Goal: Communication & Community: Answer question/provide support

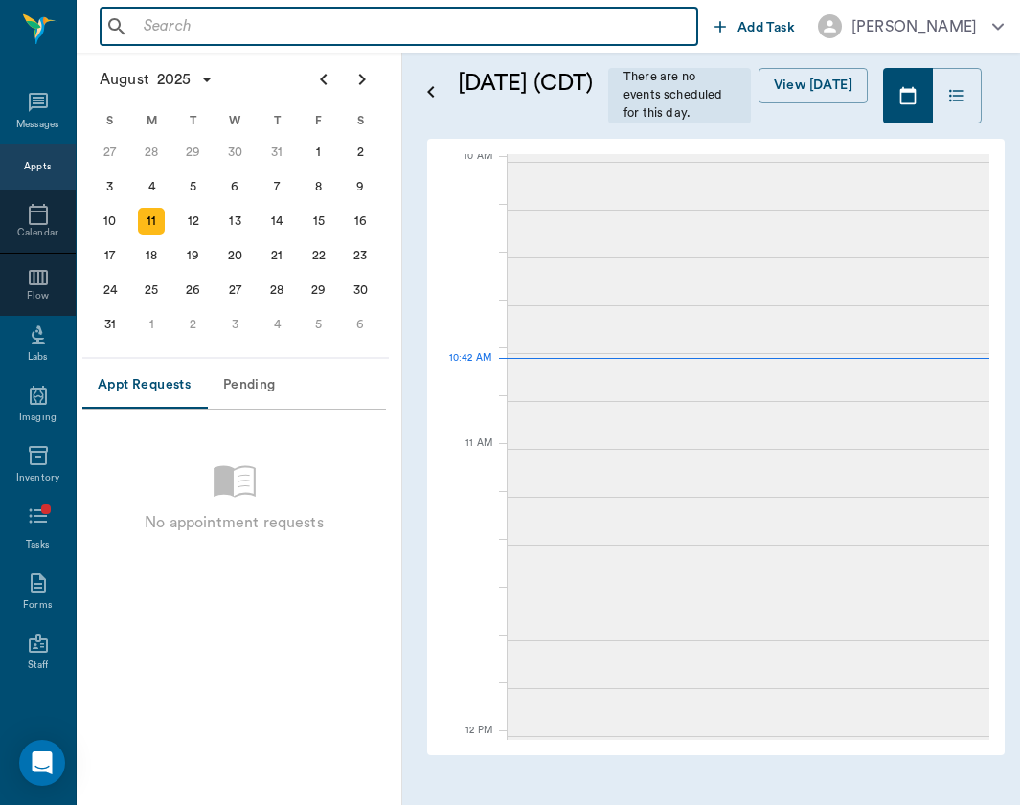
scroll to position [580, 0]
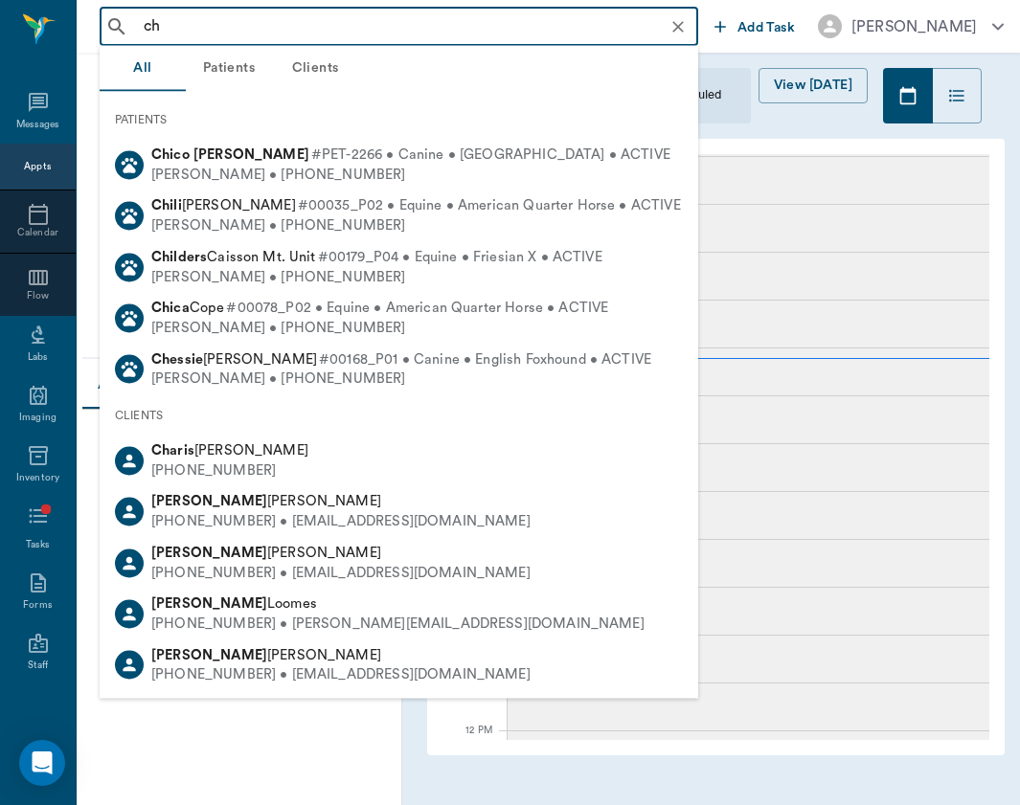
type input "c"
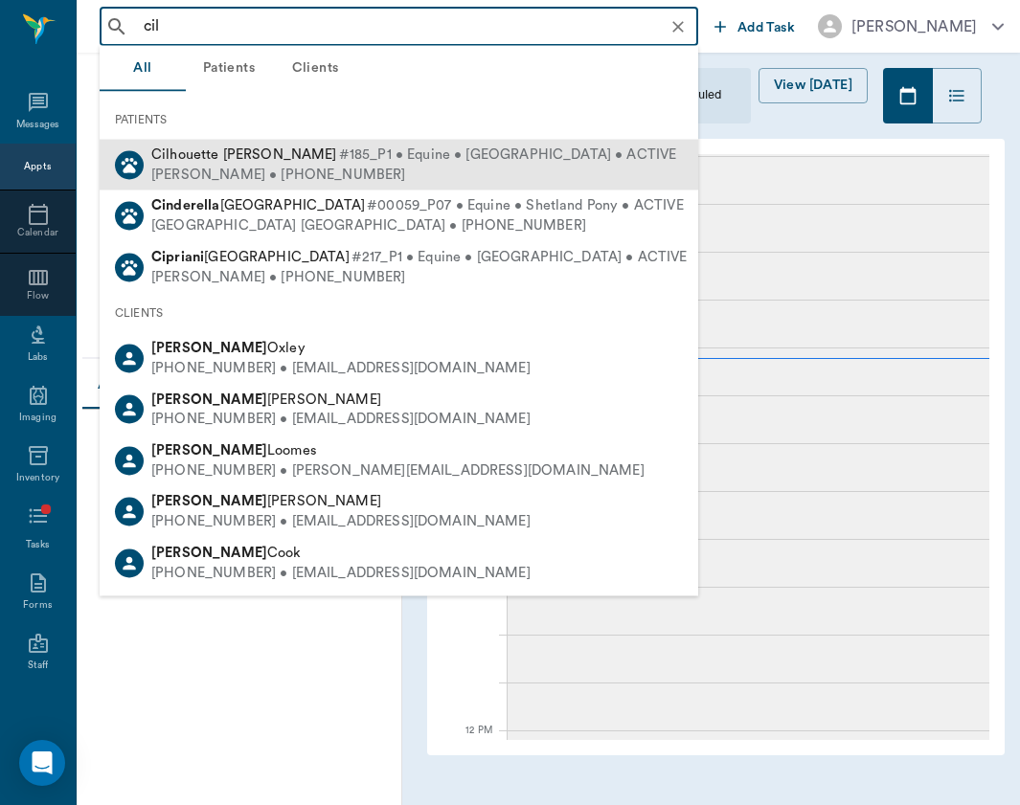
click at [359, 157] on span "#185_P1 • Equine • [GEOGRAPHIC_DATA] • ACTIVE" at bounding box center [508, 156] width 338 height 20
type input "cil"
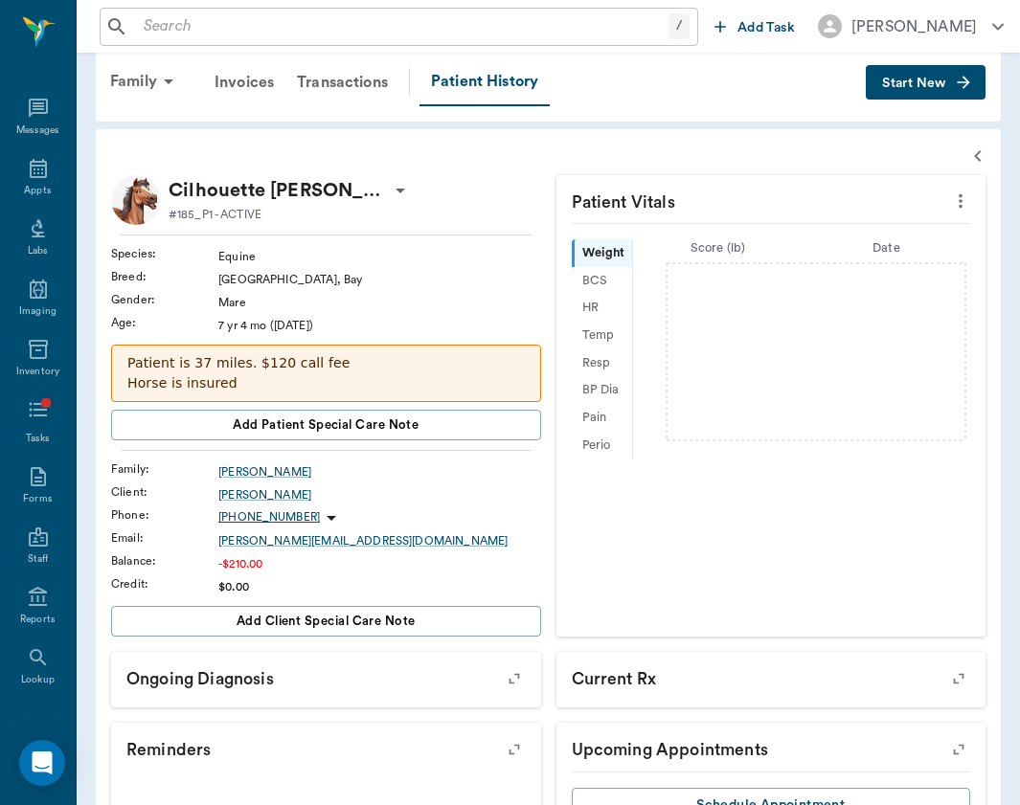
scroll to position [27, 0]
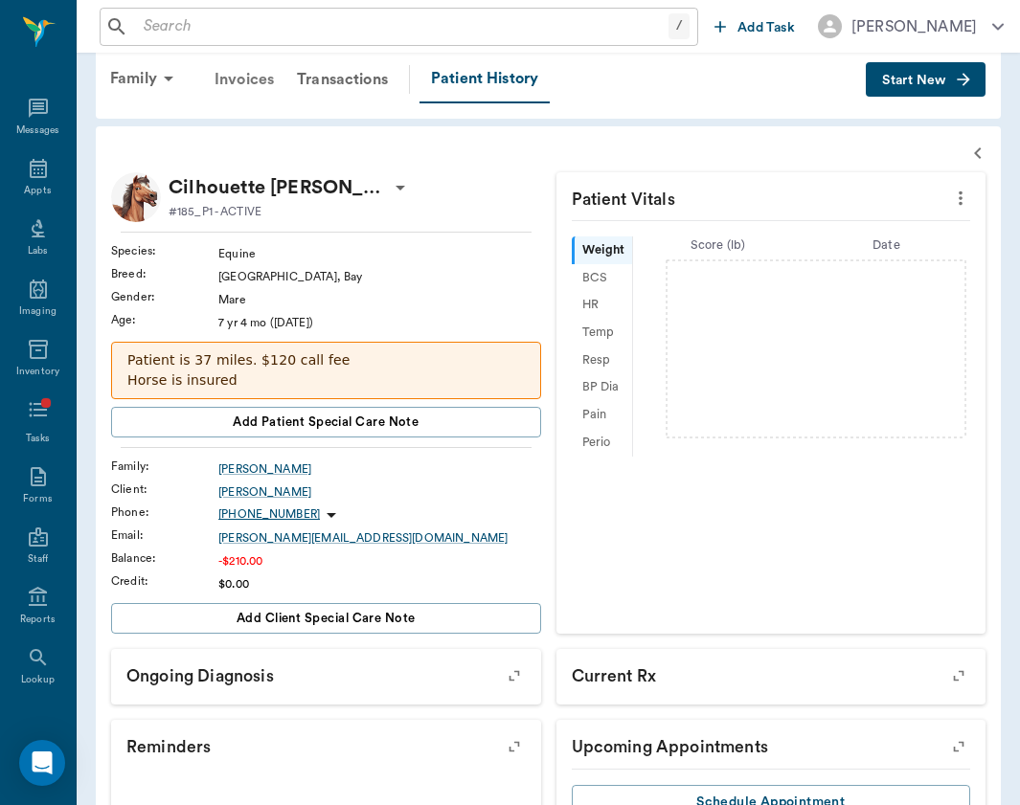
click at [247, 85] on div "Invoices" at bounding box center [244, 79] width 82 height 46
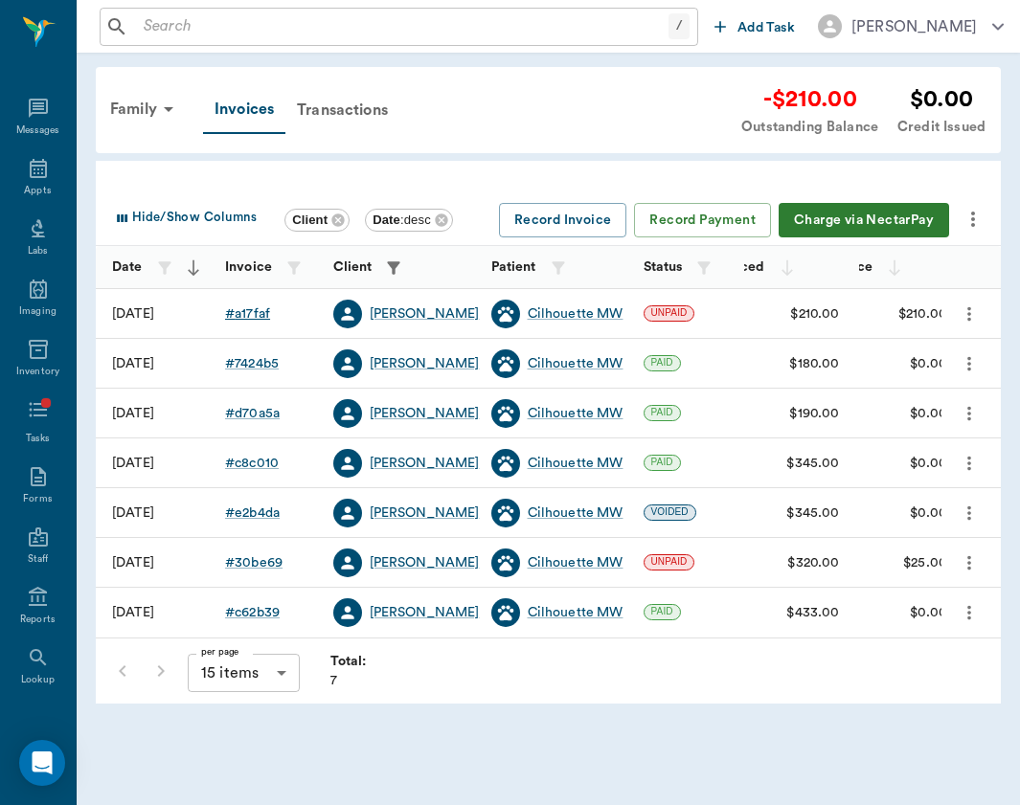
click at [244, 315] on div "# a17faf" at bounding box center [247, 313] width 45 height 19
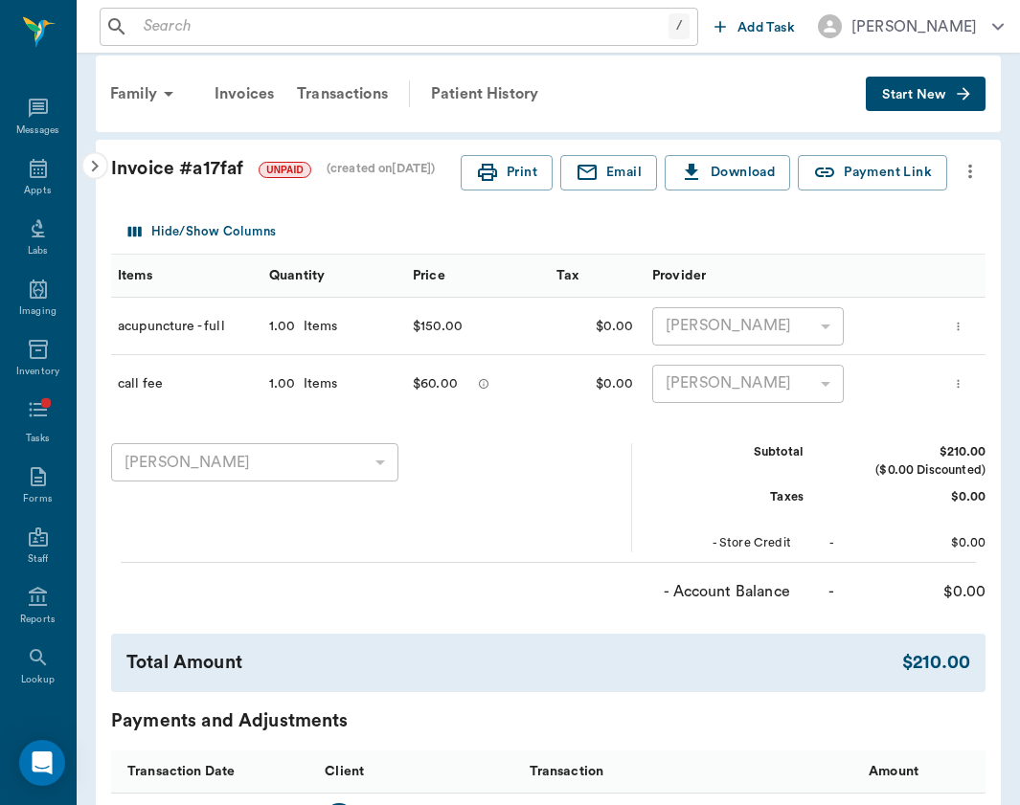
scroll to position [0, 10]
click at [357, 93] on div "Transactions" at bounding box center [342, 94] width 114 height 46
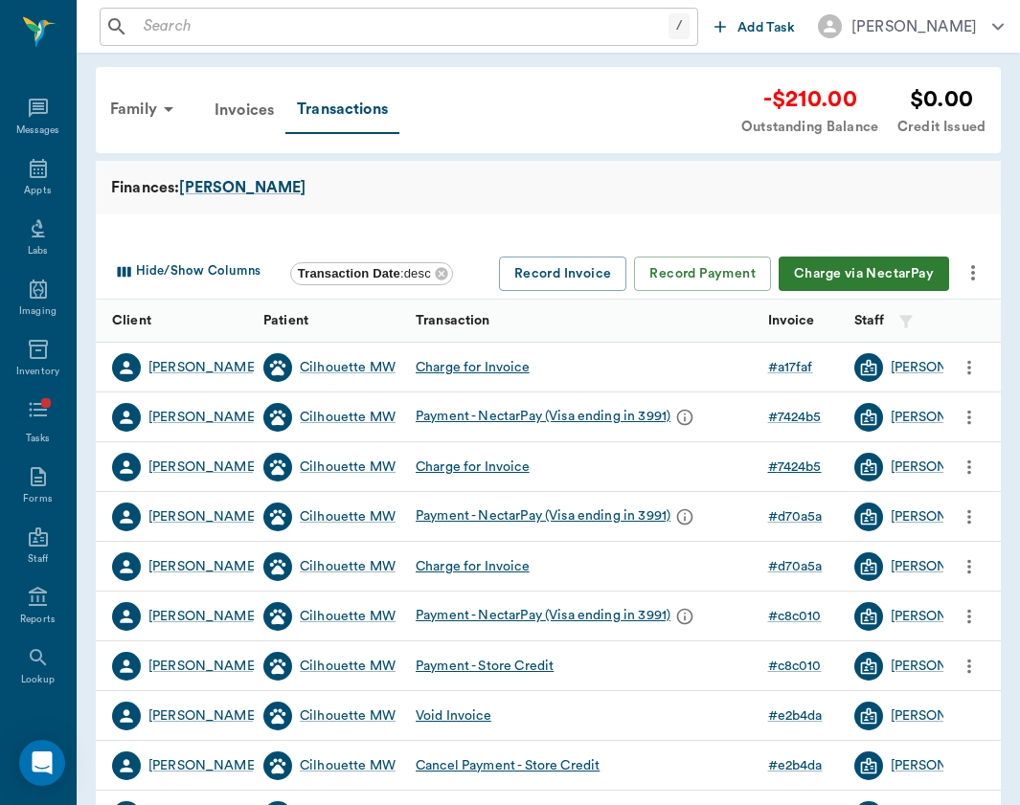
click at [806, 470] on div "# 7424b5" at bounding box center [795, 467] width 54 height 19
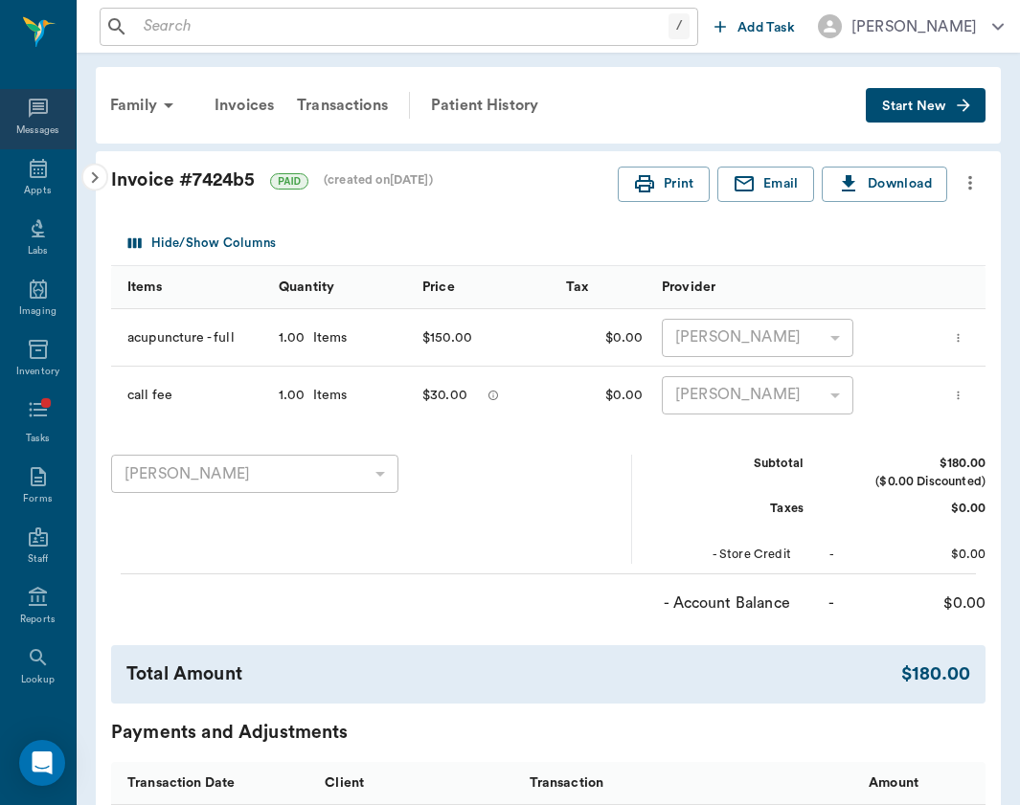
click at [30, 116] on icon at bounding box center [38, 108] width 19 height 19
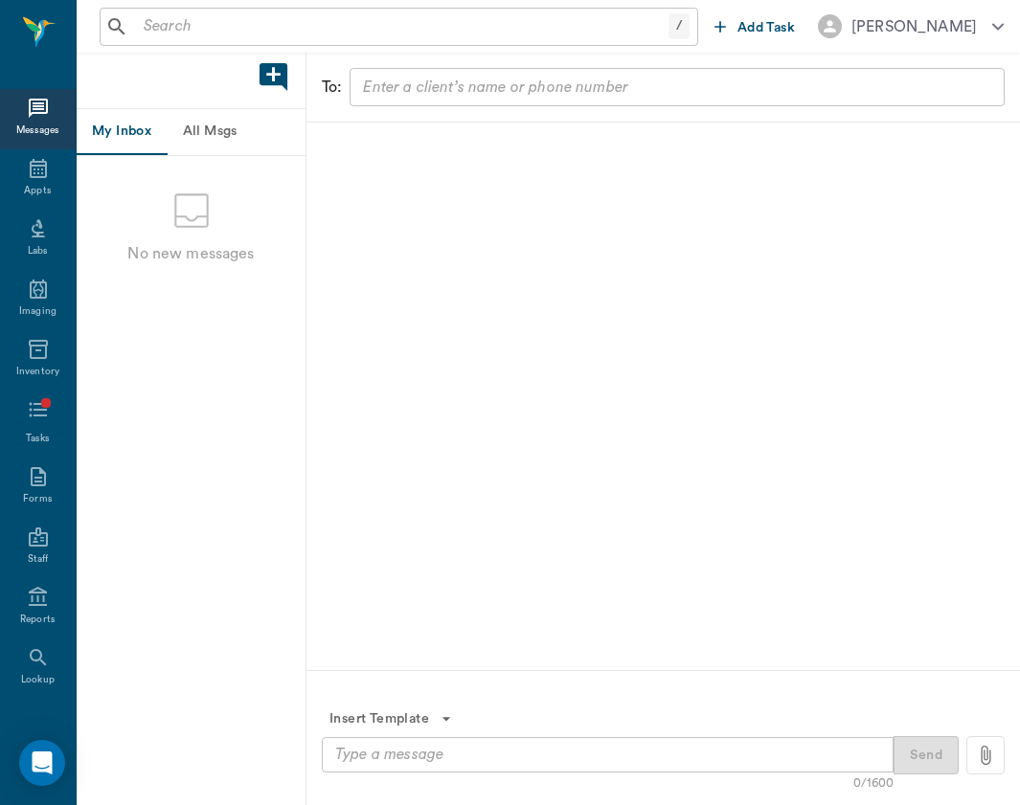
click at [222, 131] on button "All Msgs" at bounding box center [210, 132] width 86 height 46
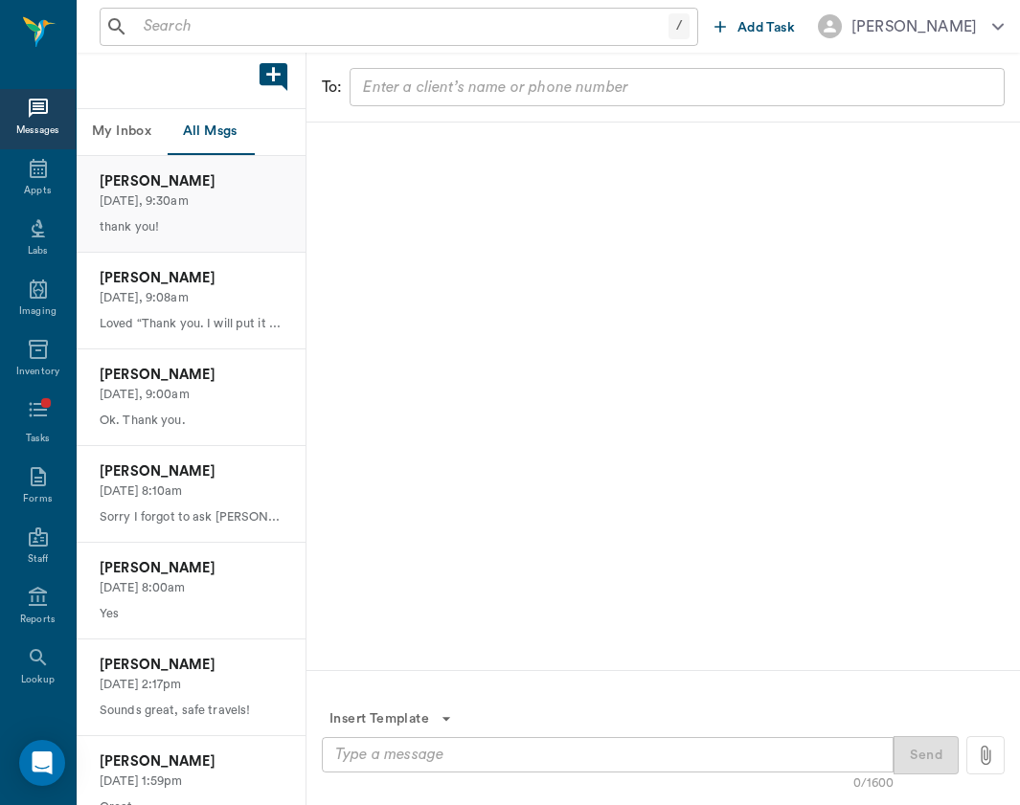
click at [214, 196] on p "[DATE], 9:30am" at bounding box center [191, 201] width 183 height 18
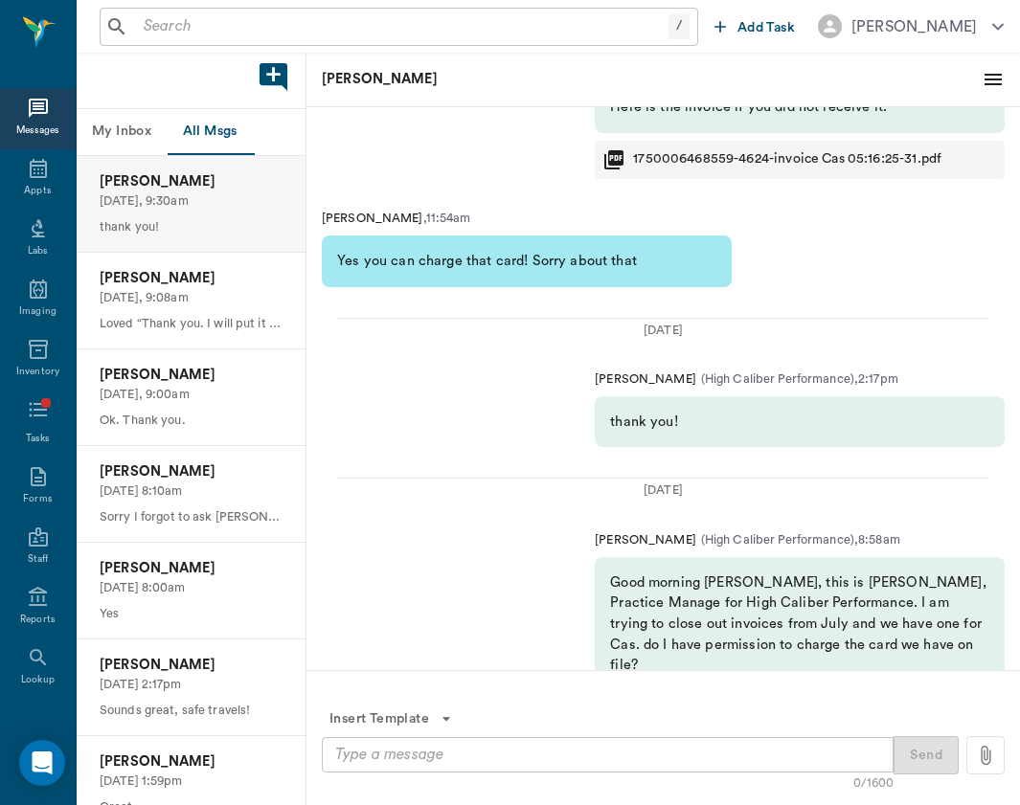
scroll to position [-265, 0]
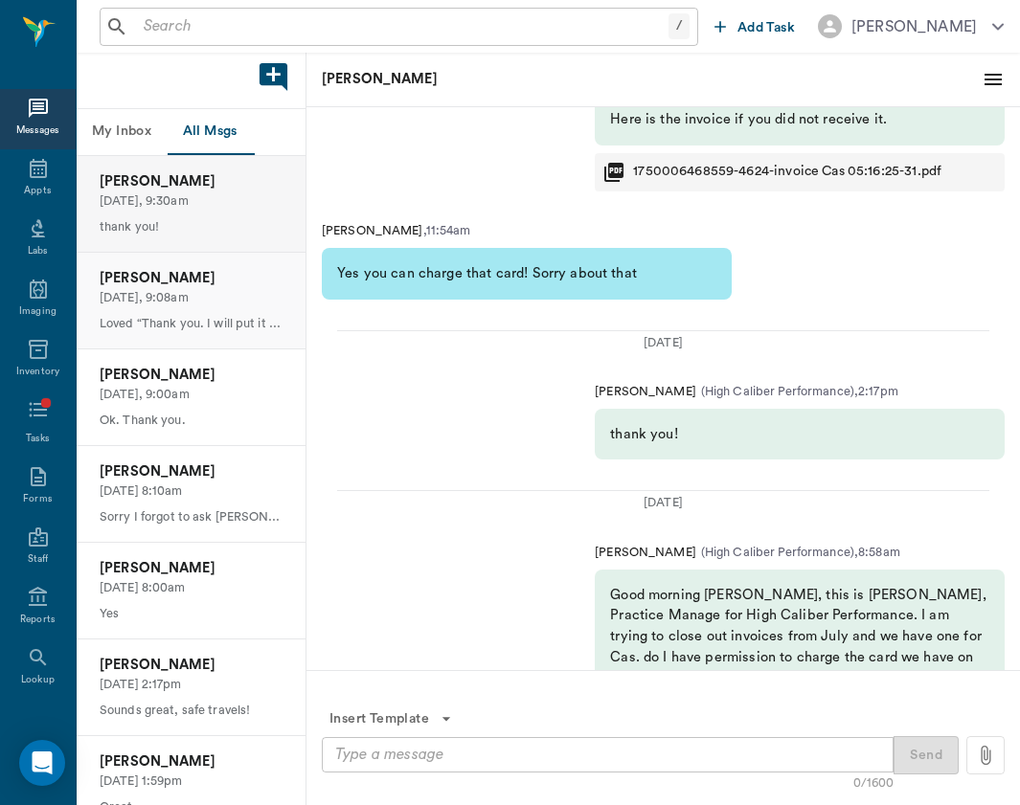
click at [237, 316] on p "Loved “Thank you. I will put it in my notes for next time.”" at bounding box center [191, 324] width 183 height 18
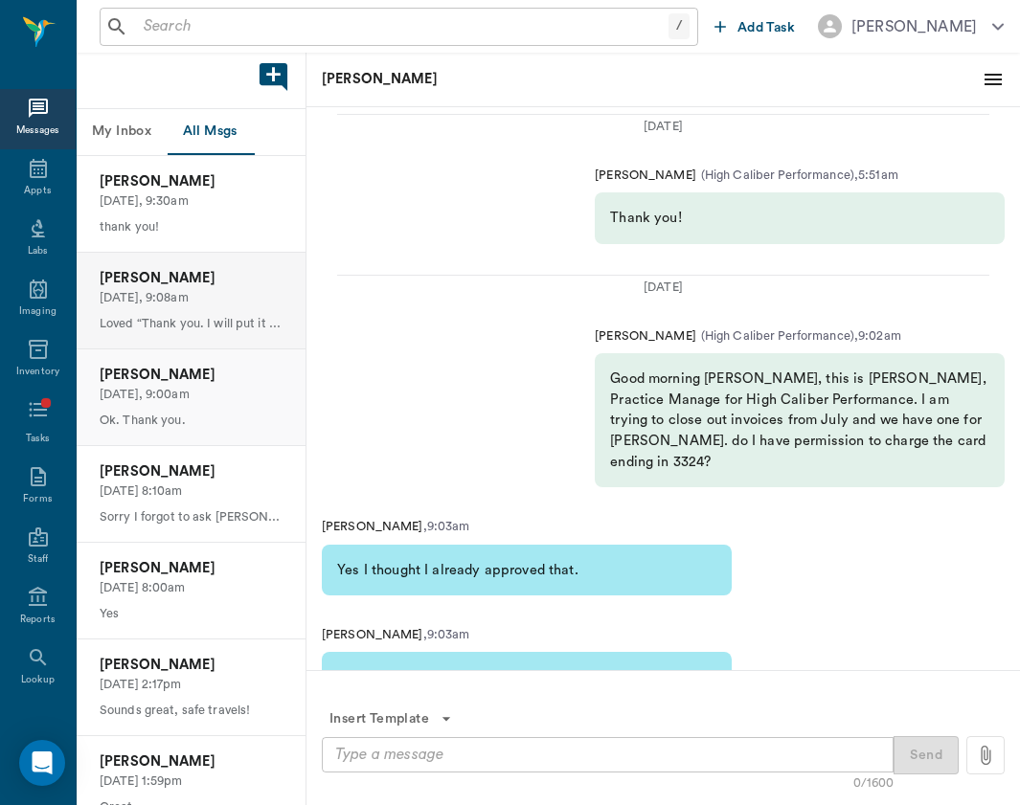
click at [213, 386] on p "[DATE], 9:00am" at bounding box center [191, 395] width 183 height 18
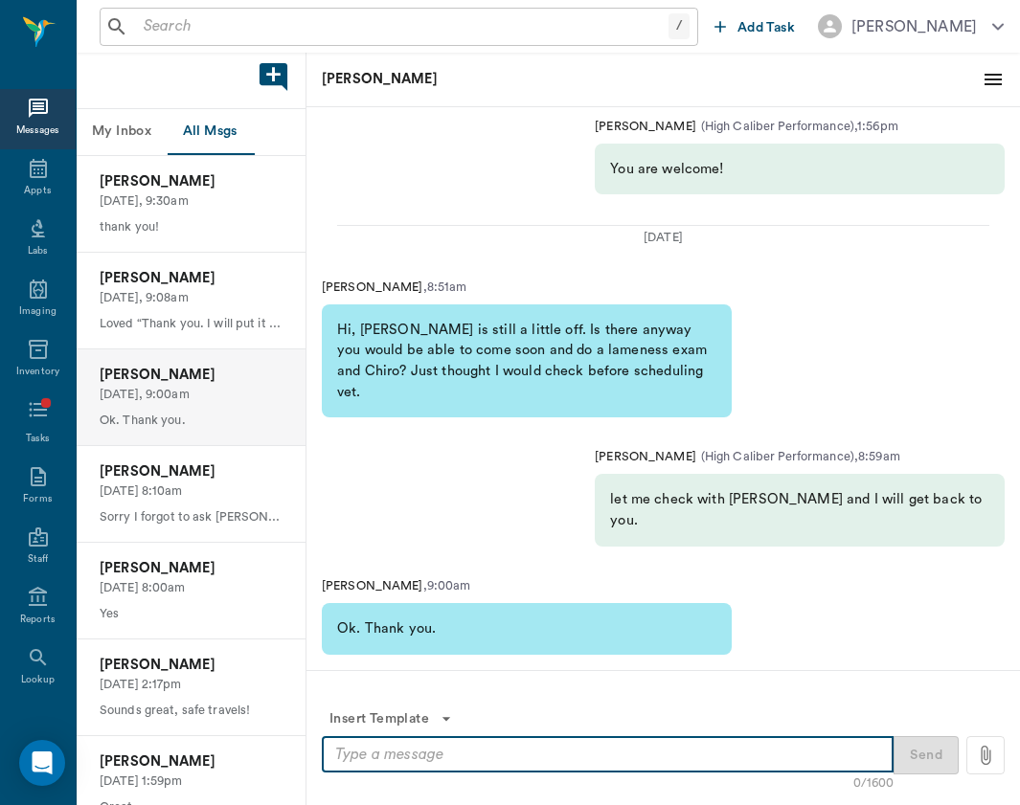
click at [420, 754] on textarea at bounding box center [607, 755] width 545 height 22
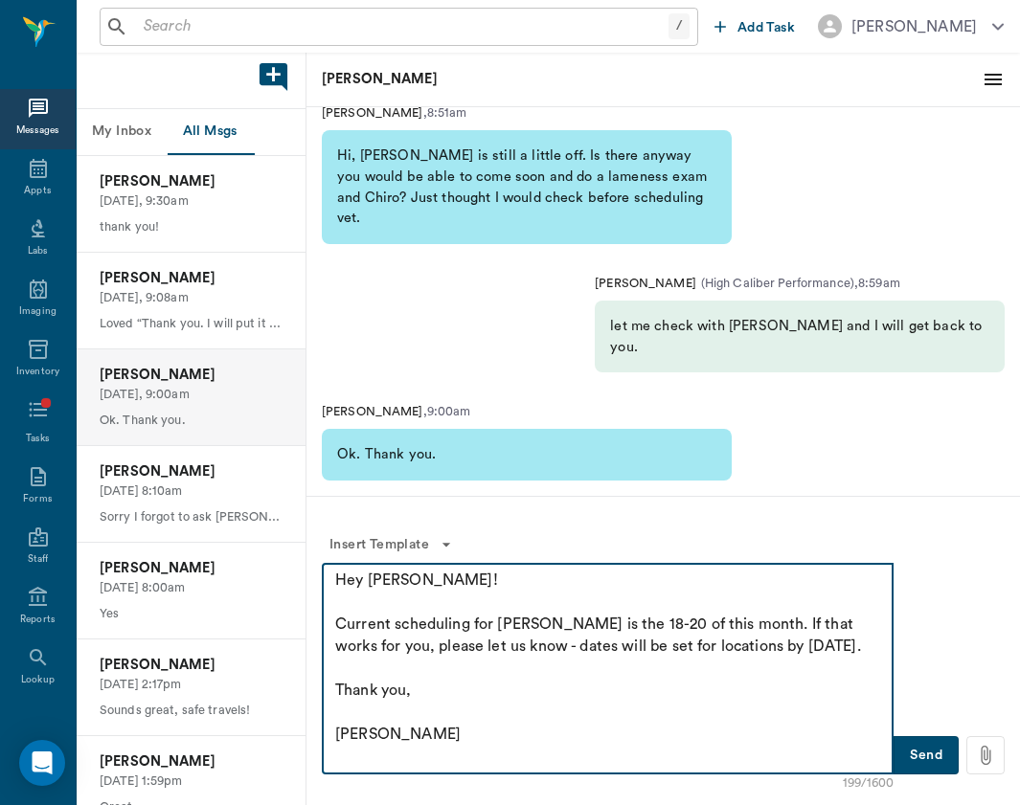
type textarea "Hey [PERSON_NAME]! Current scheduling for [PERSON_NAME] is the 18-20 of this mo…"
click at [936, 757] on button "Send" at bounding box center [925, 755] width 65 height 38
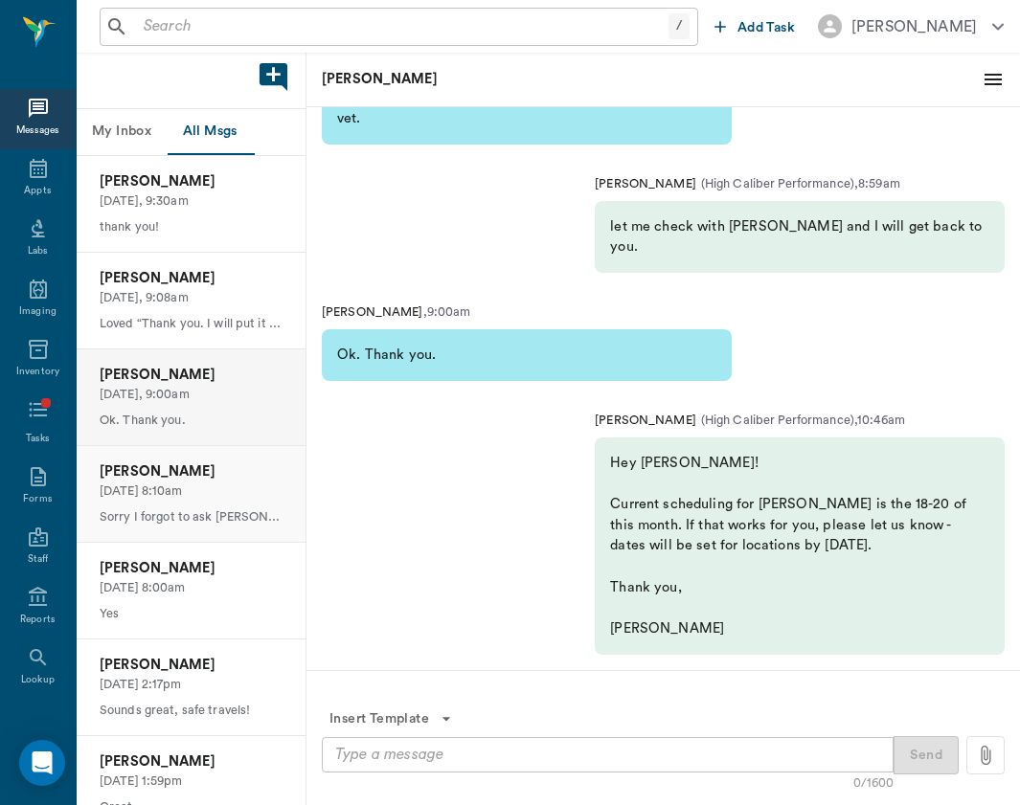
click at [151, 499] on div "[PERSON_NAME] [DATE] 8:10am Sorry I forgot to ask [PERSON_NAME] [DATE], she sai…" at bounding box center [191, 494] width 229 height 96
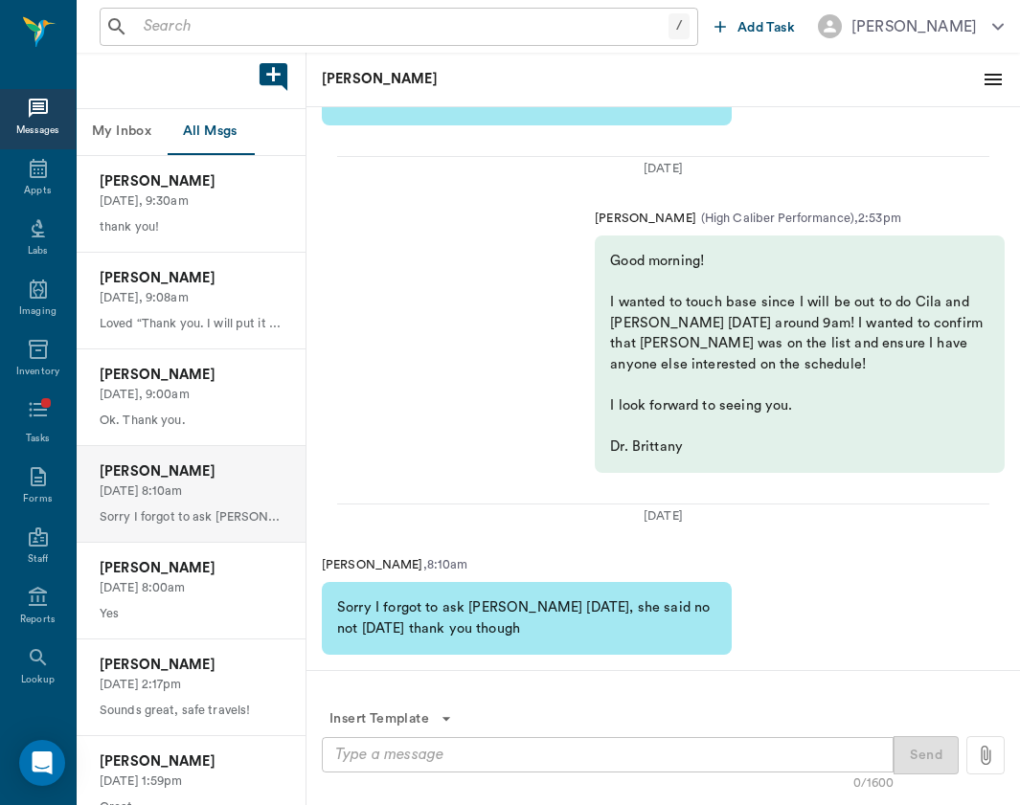
click at [197, 441] on div "[PERSON_NAME] [DATE], 9:00am Ok. Thank you." at bounding box center [191, 397] width 229 height 97
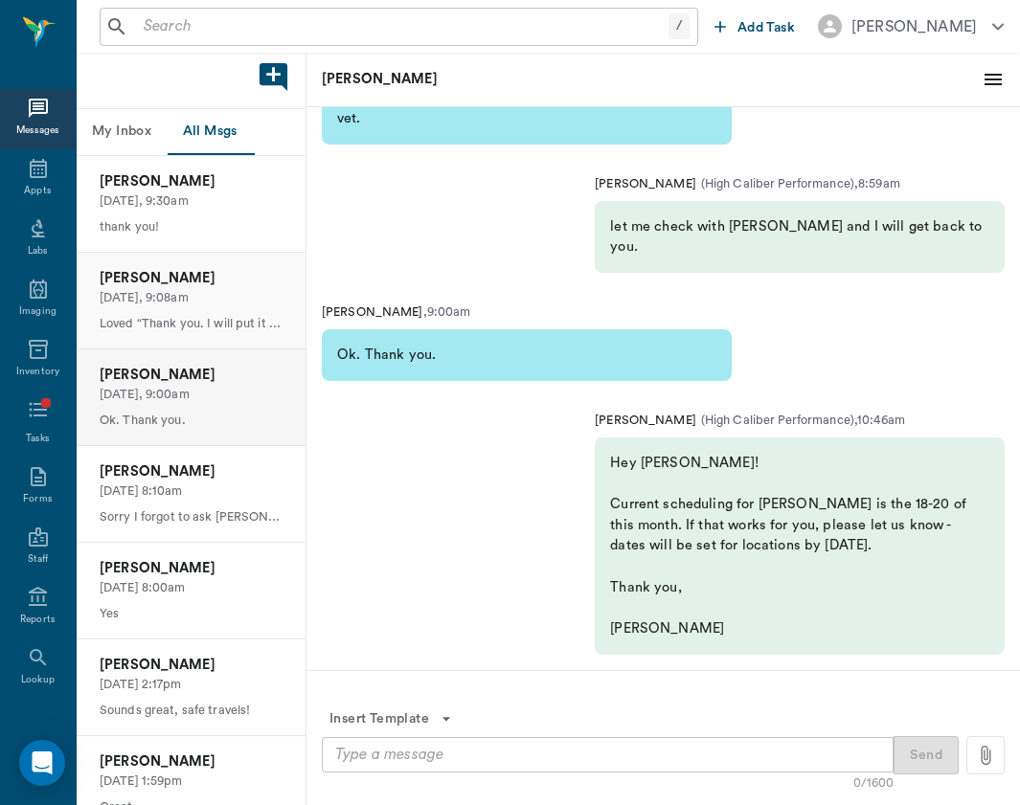
click at [267, 289] on p "[DATE], 9:08am" at bounding box center [191, 298] width 183 height 18
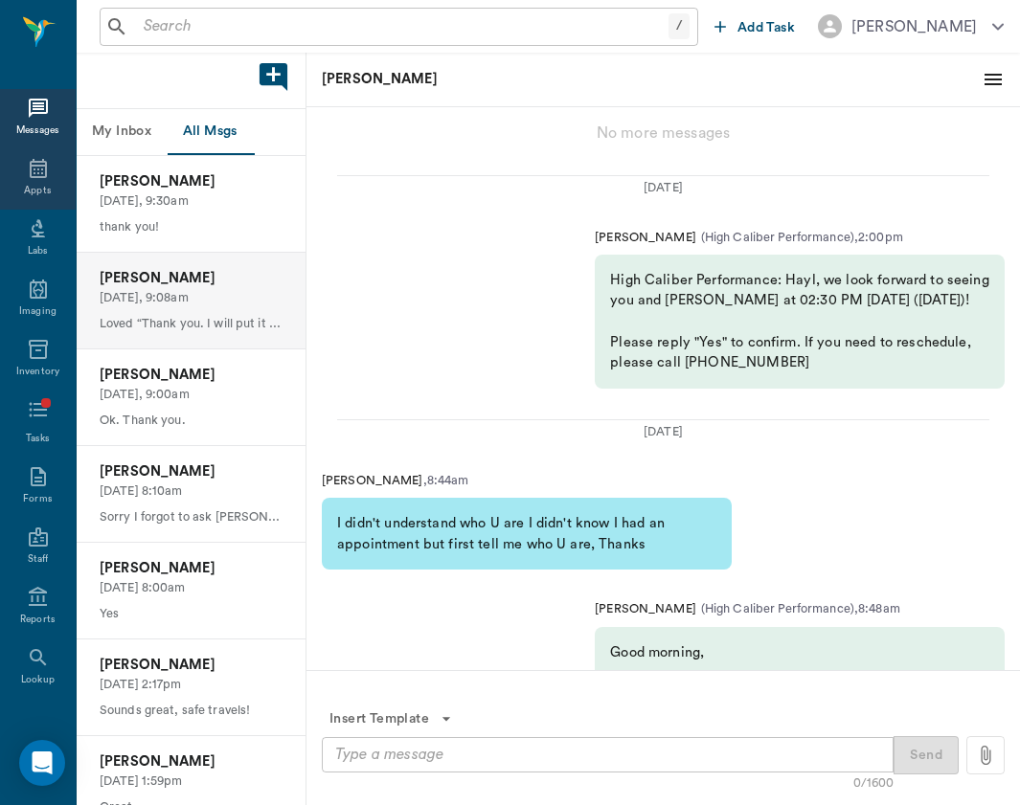
scroll to position [-2500, 0]
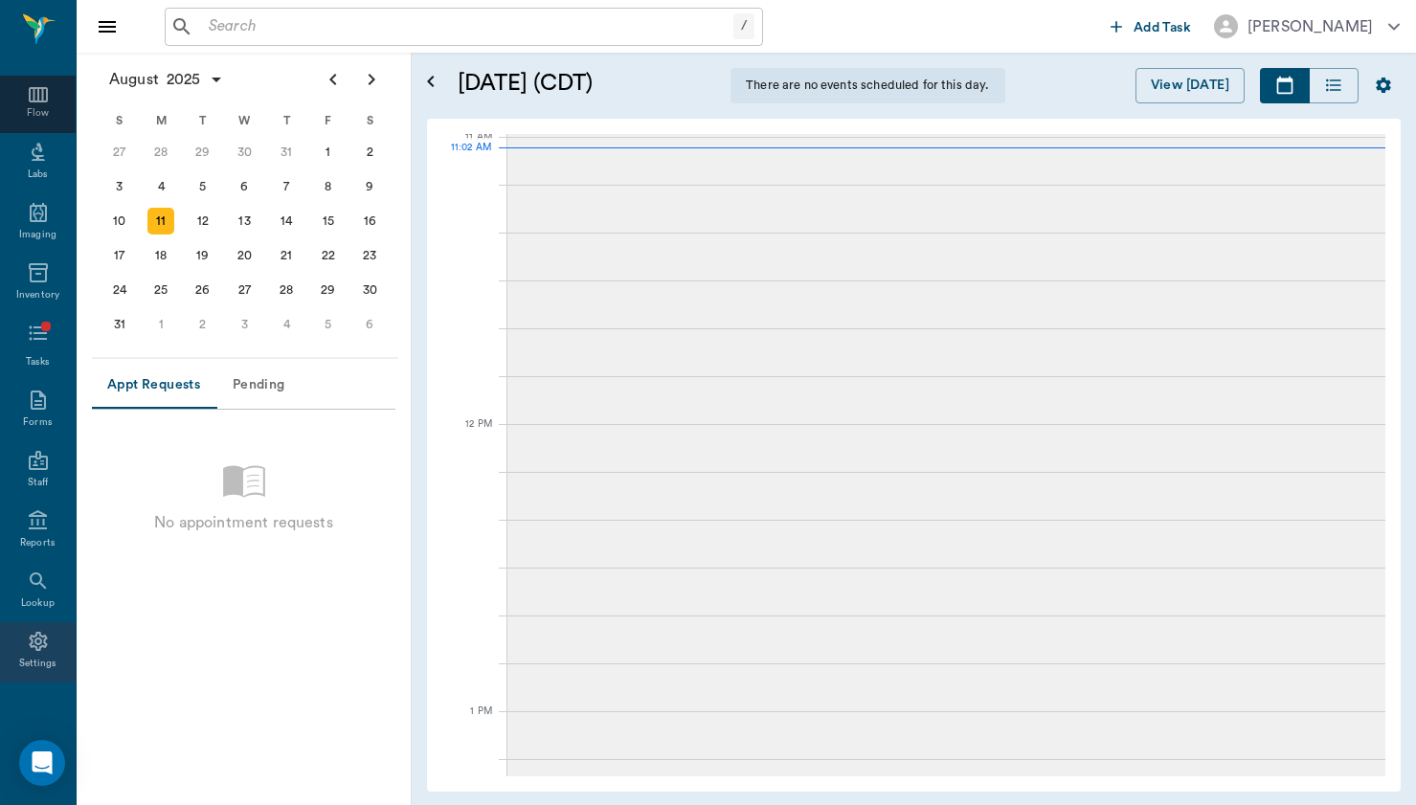
scroll to position [187, 0]
click at [19, 639] on div "Settings" at bounding box center [38, 652] width 76 height 60
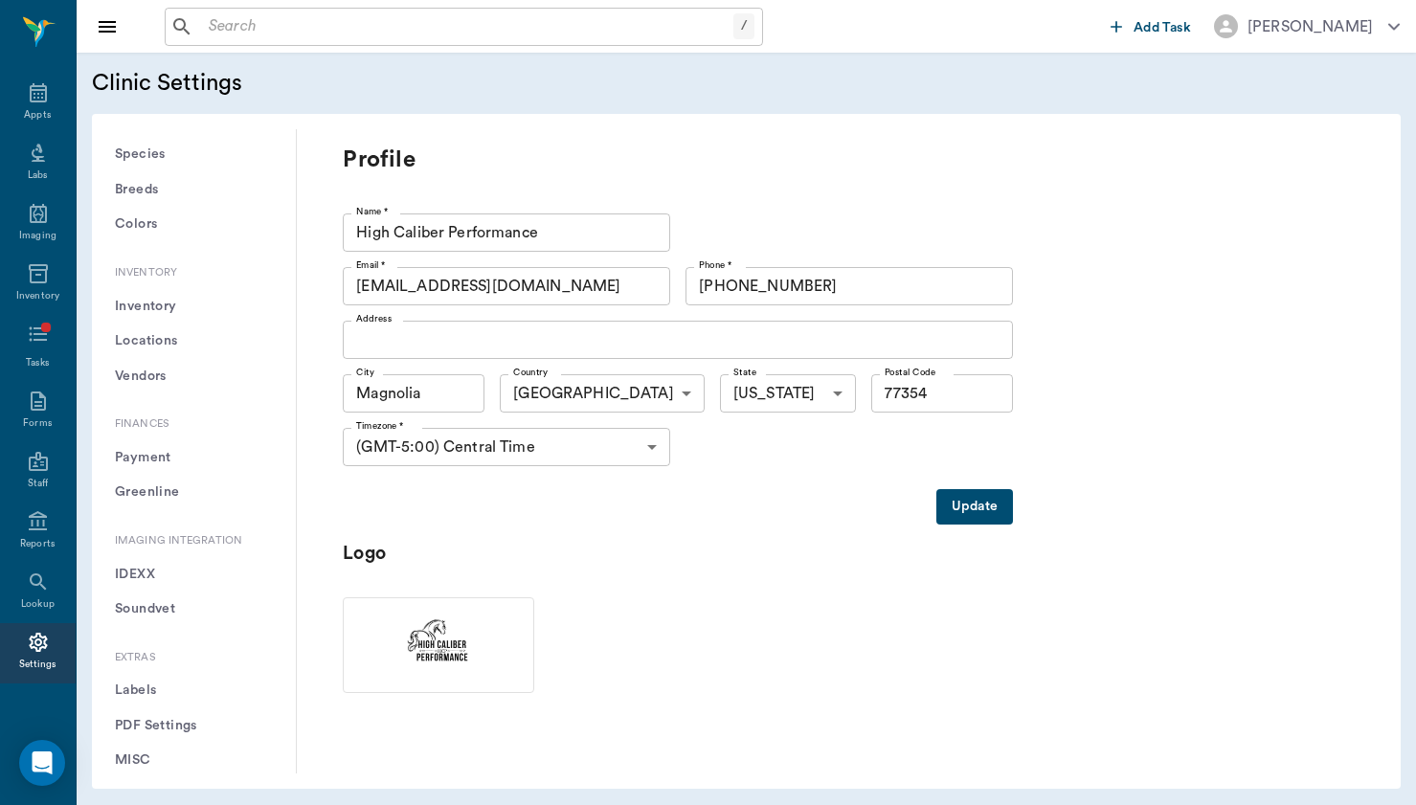
scroll to position [1332, 0]
click at [155, 593] on button "Soundvet" at bounding box center [193, 610] width 173 height 35
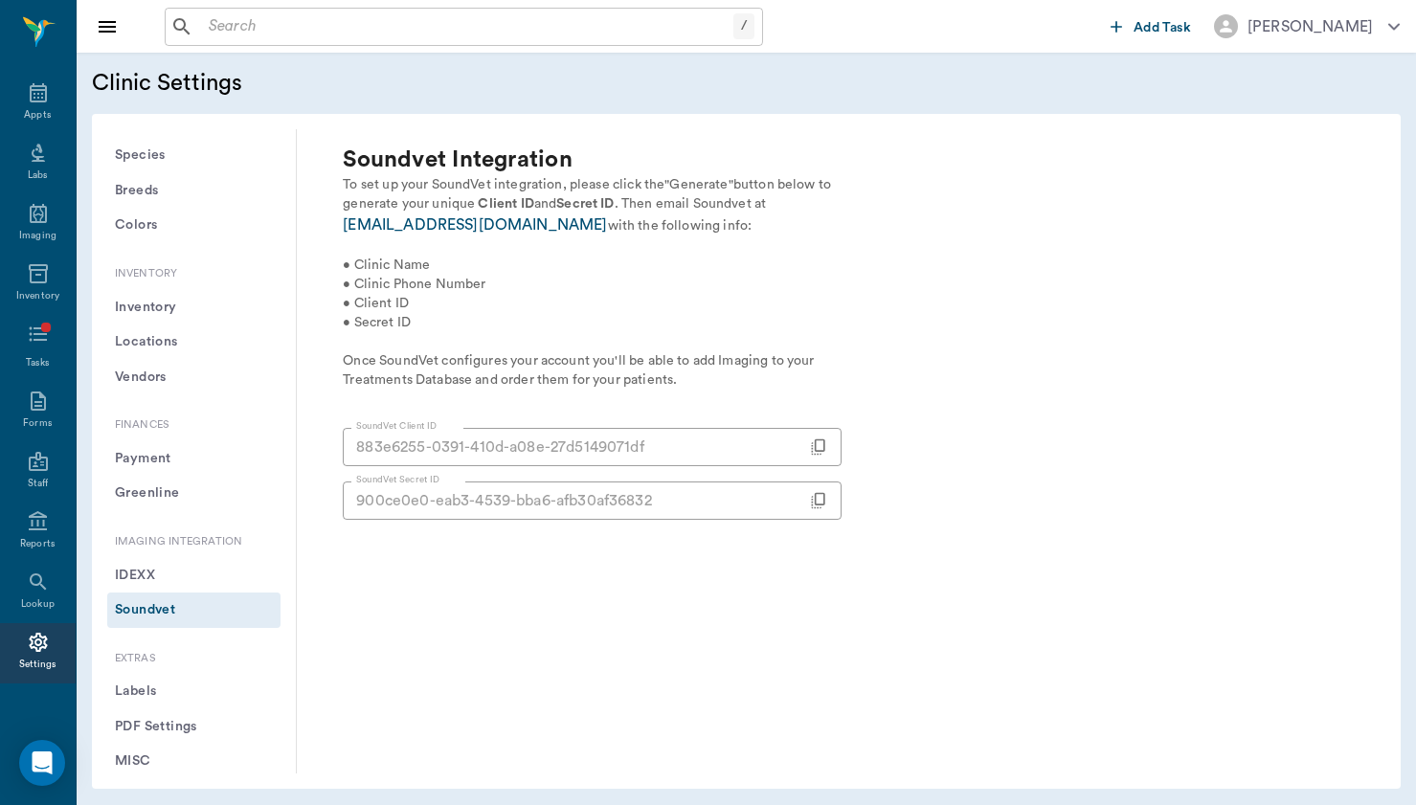
click at [487, 226] on link "techsupport@soundvet.com" at bounding box center [475, 224] width 264 height 15
